Goal: Task Accomplishment & Management: Complete application form

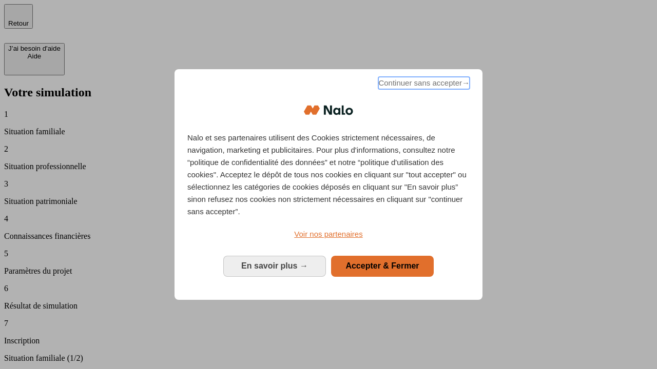
click at [423, 85] on span "Continuer sans accepter →" at bounding box center [423, 83] width 91 height 12
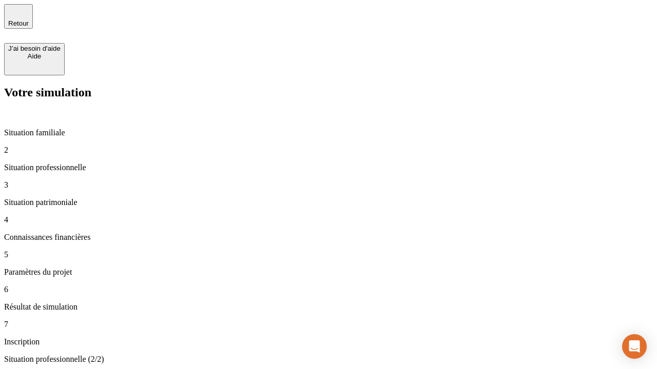
type input "30 000"
type input "1 000"
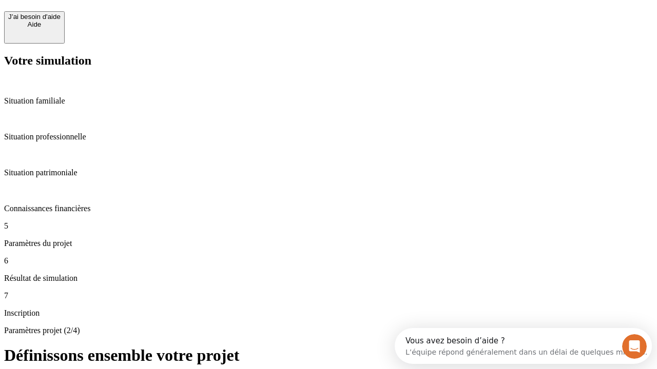
scroll to position [19, 0]
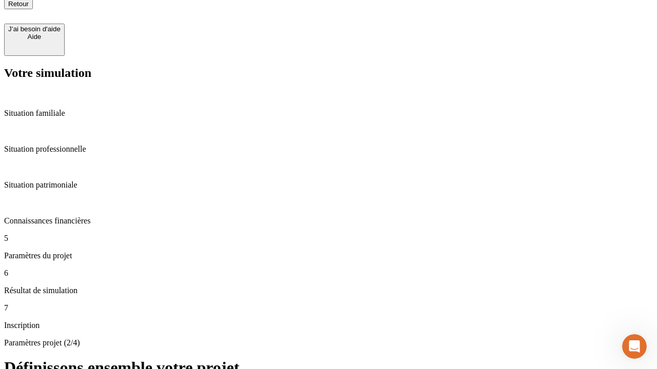
type input "65"
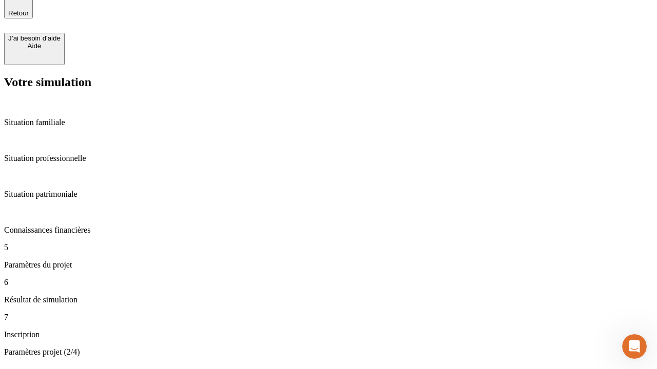
type input "5 000"
type input "640"
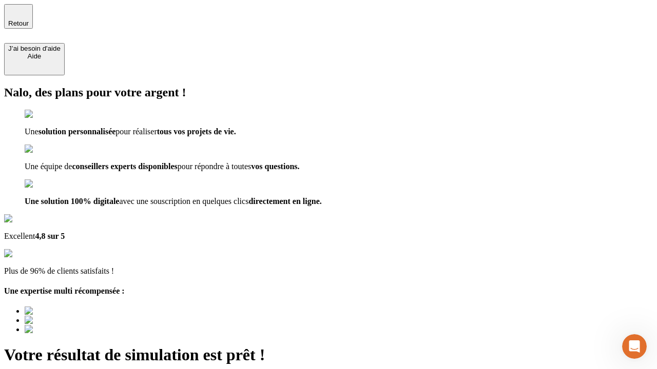
type input "[EMAIL_ADDRESS][DOMAIN_NAME]"
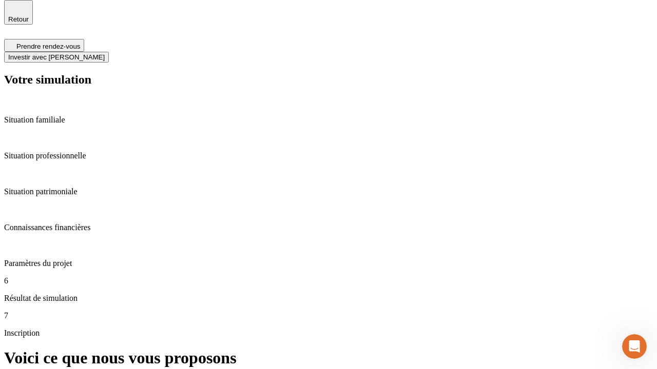
click at [105, 53] on span "Investir avec [PERSON_NAME]" at bounding box center [56, 57] width 96 height 8
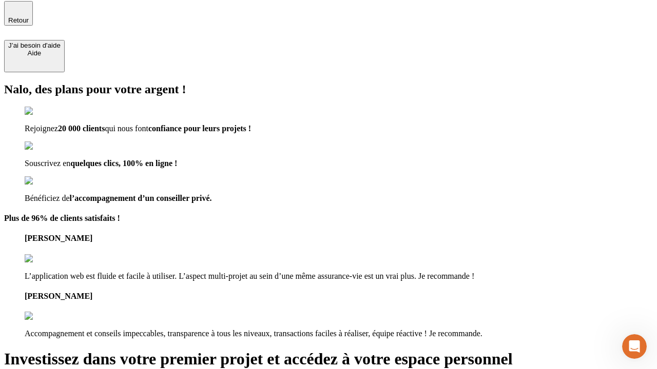
type input "abc"
